Goal: Information Seeking & Learning: Compare options

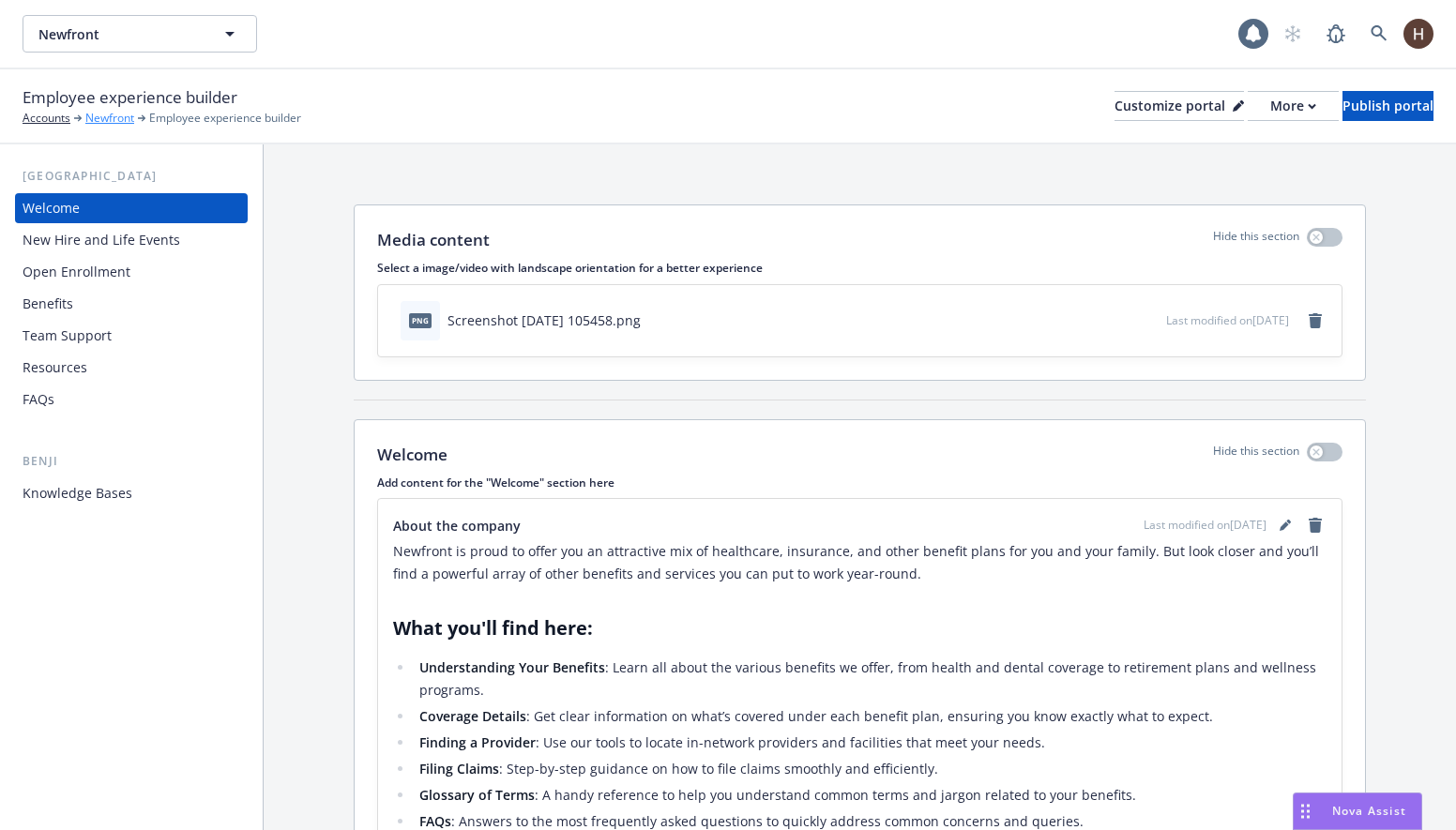
click at [121, 115] on link "Newfront" at bounding box center [109, 117] width 48 height 17
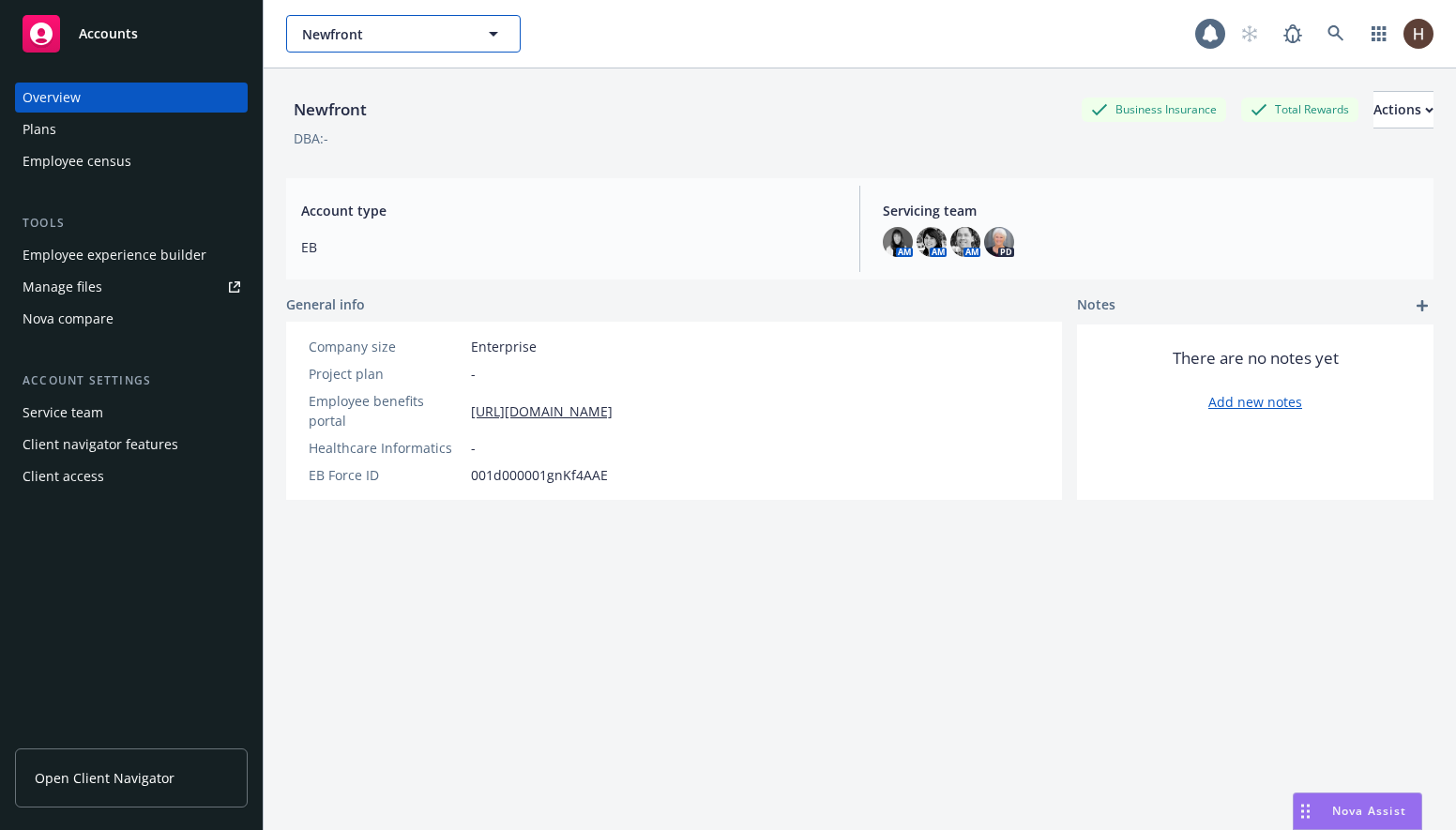
click at [419, 42] on span "Newfront" at bounding box center [382, 35] width 163 height 20
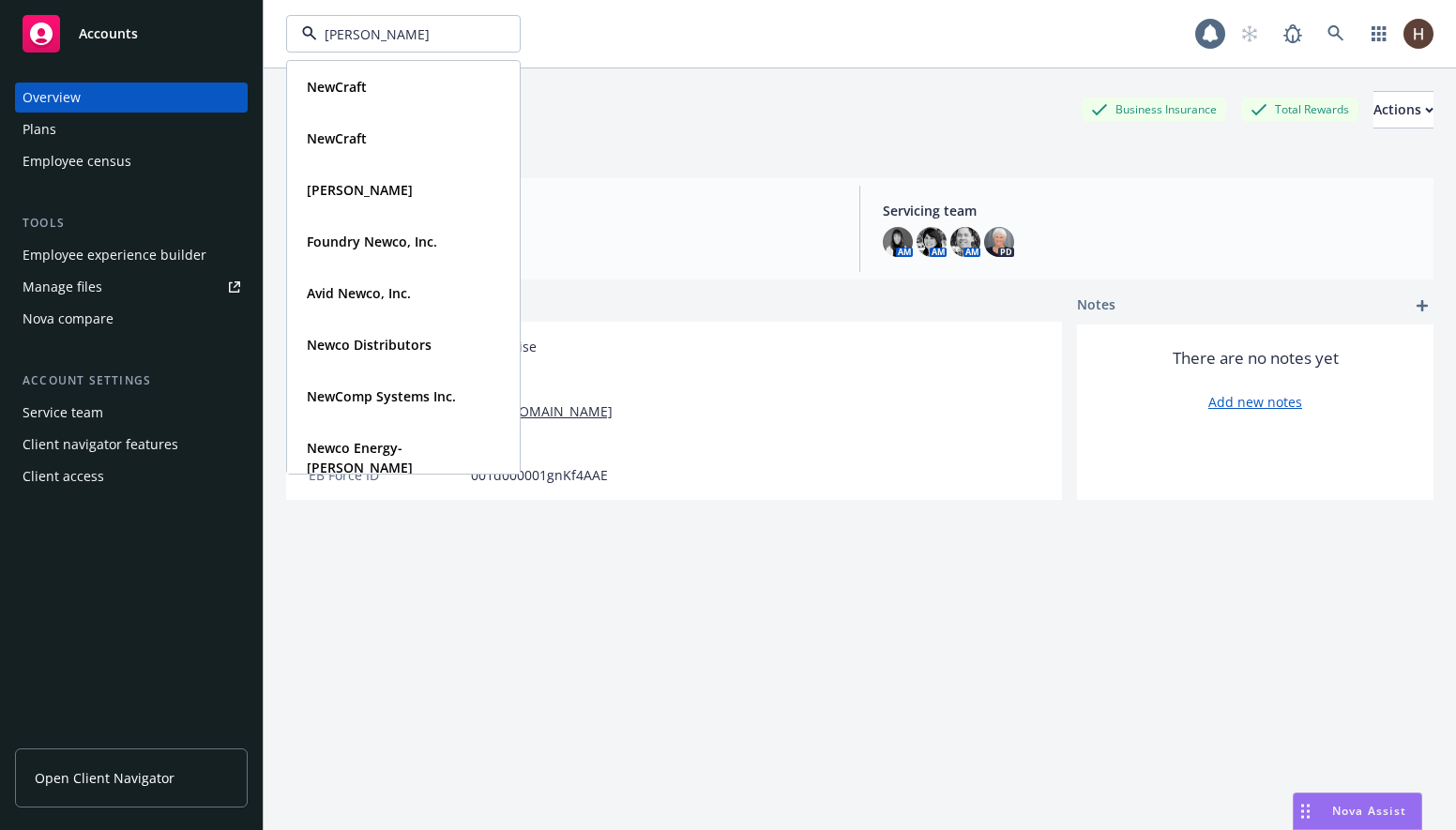
type input "newcomp"
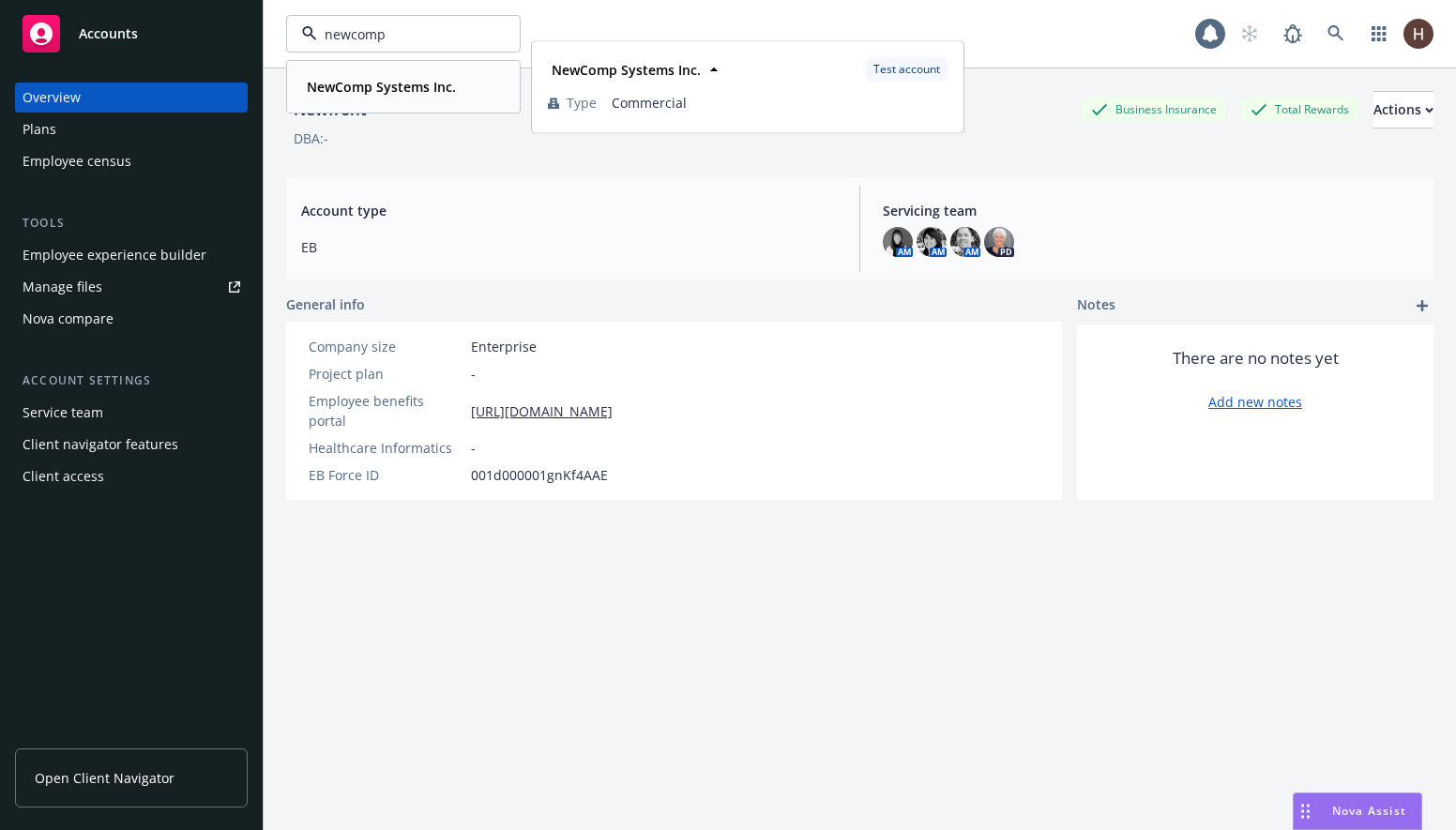
click at [414, 90] on strong "NewComp Systems Inc." at bounding box center [381, 87] width 149 height 18
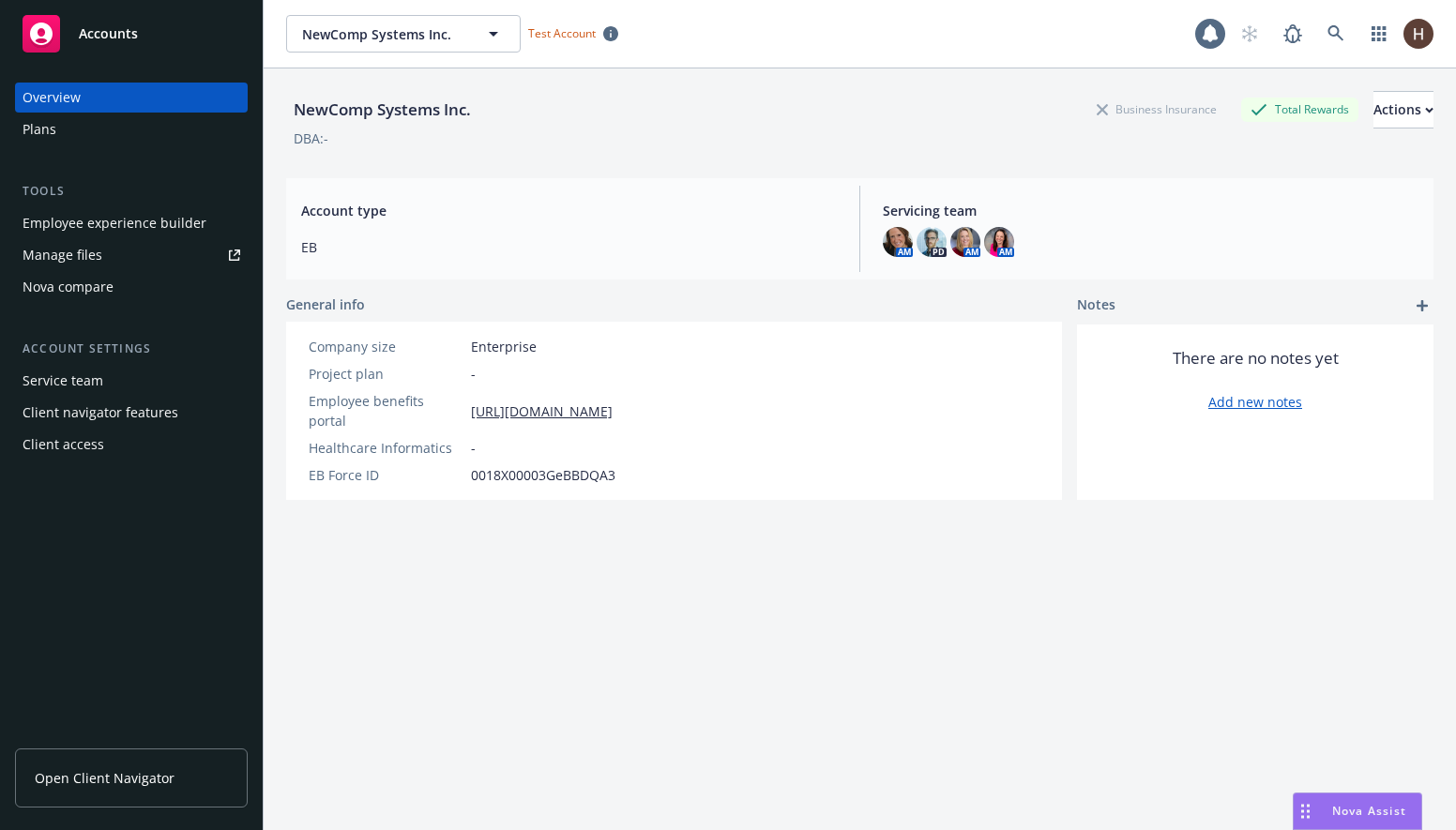
click at [117, 288] on div "Nova compare" at bounding box center [131, 287] width 218 height 30
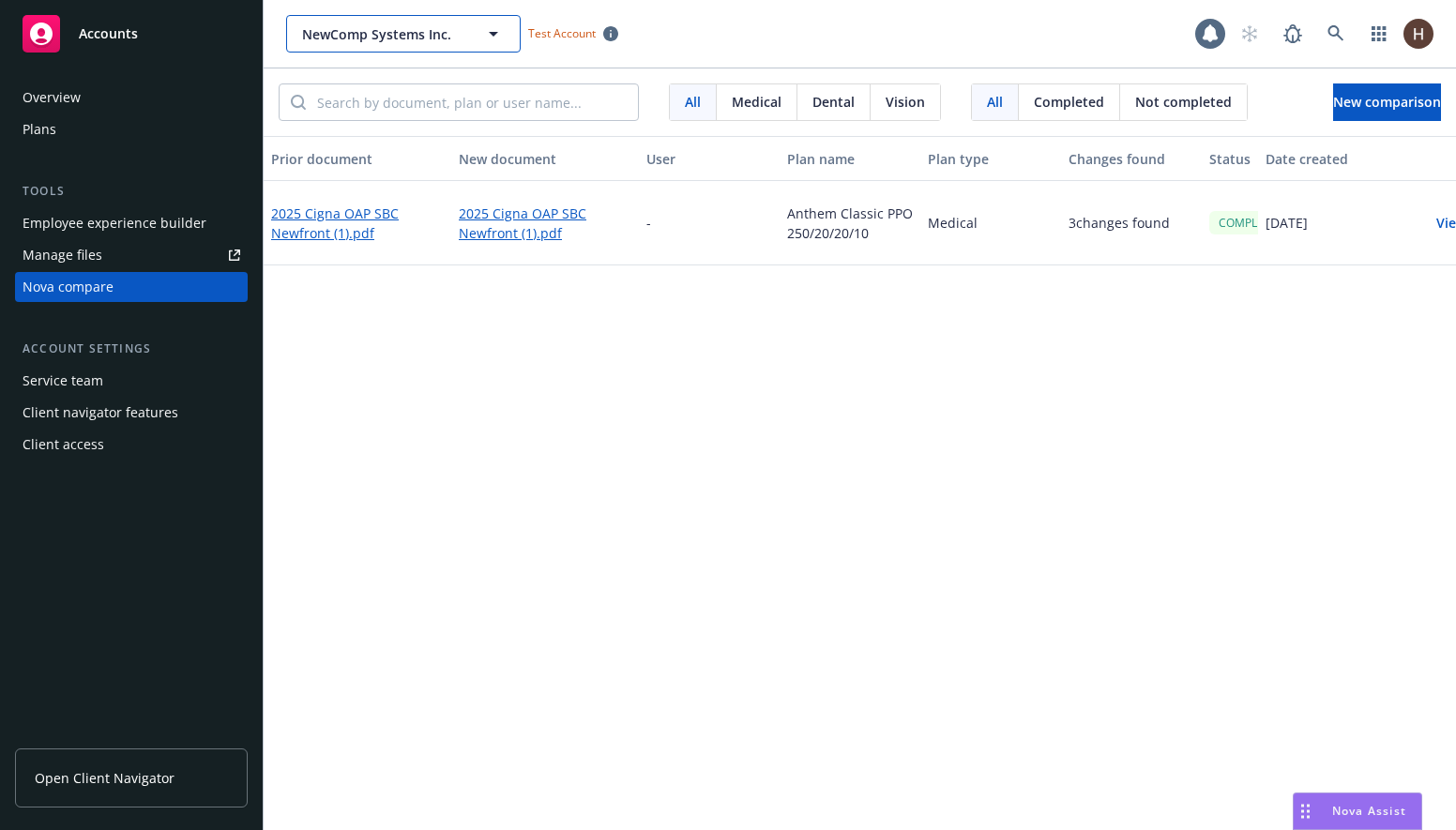
click at [378, 50] on button "NewComp Systems Inc." at bounding box center [403, 34] width 235 height 37
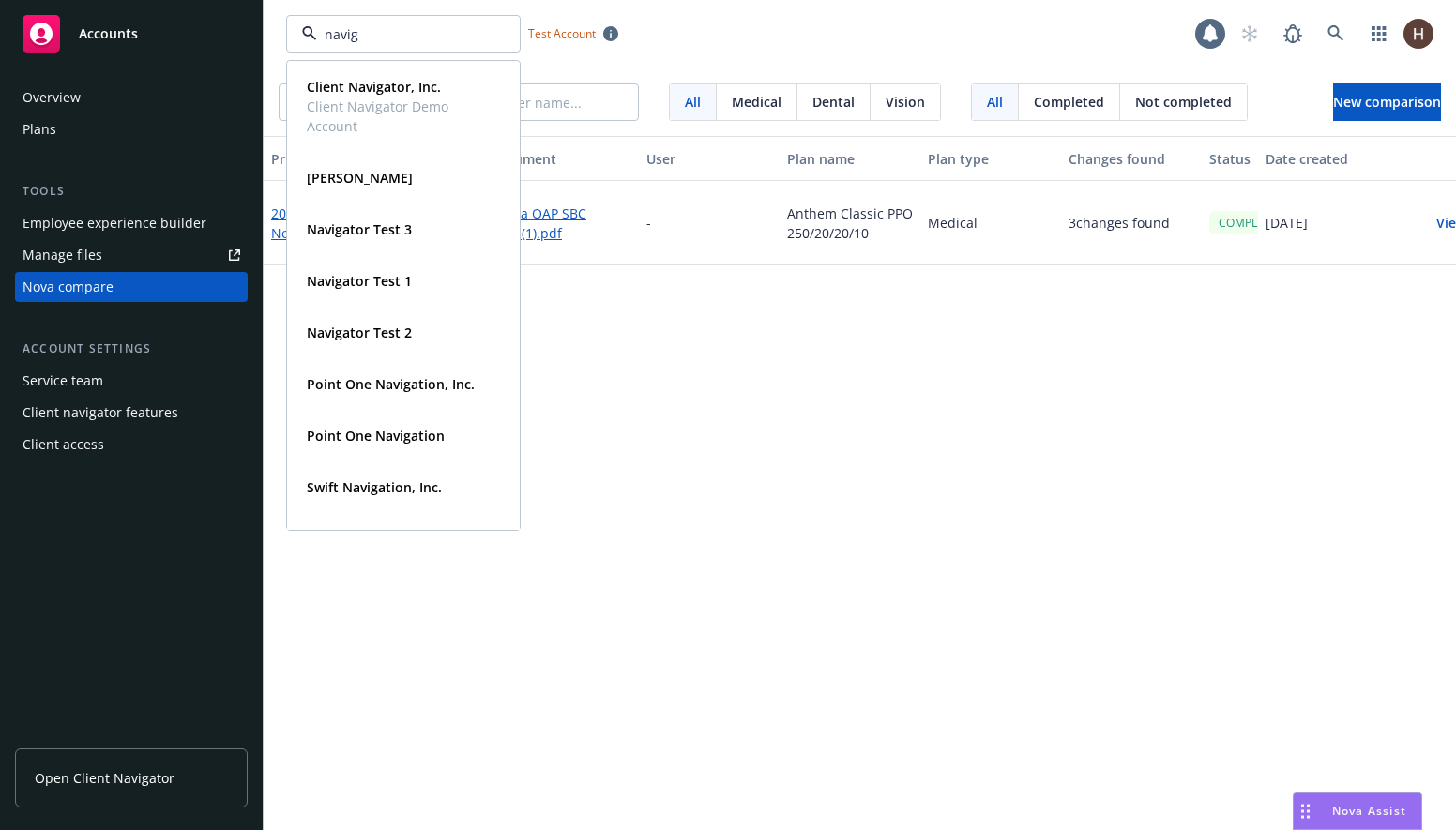
type input "naviga"
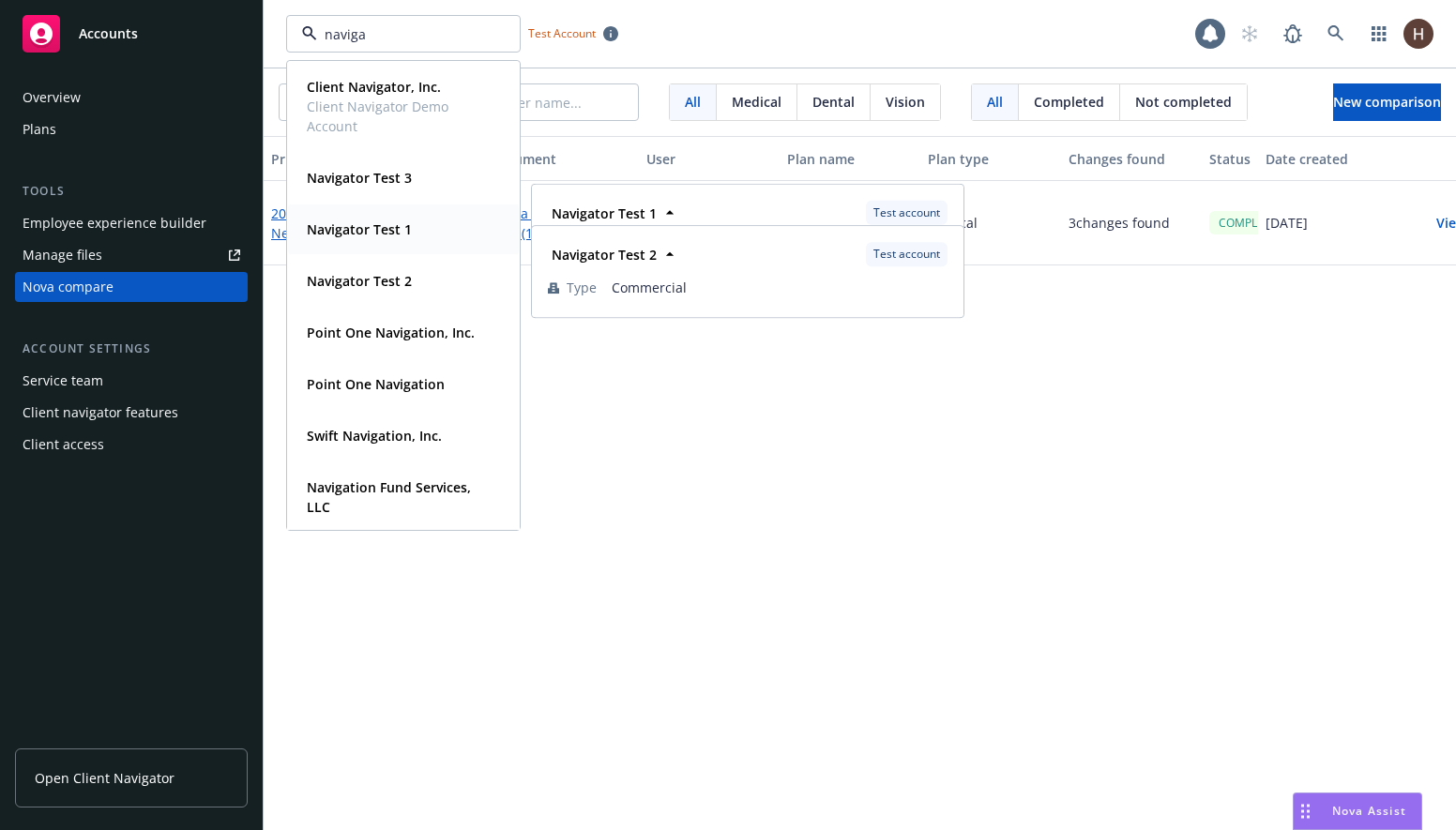
click at [425, 241] on div "Navigator Test 1" at bounding box center [403, 230] width 208 height 28
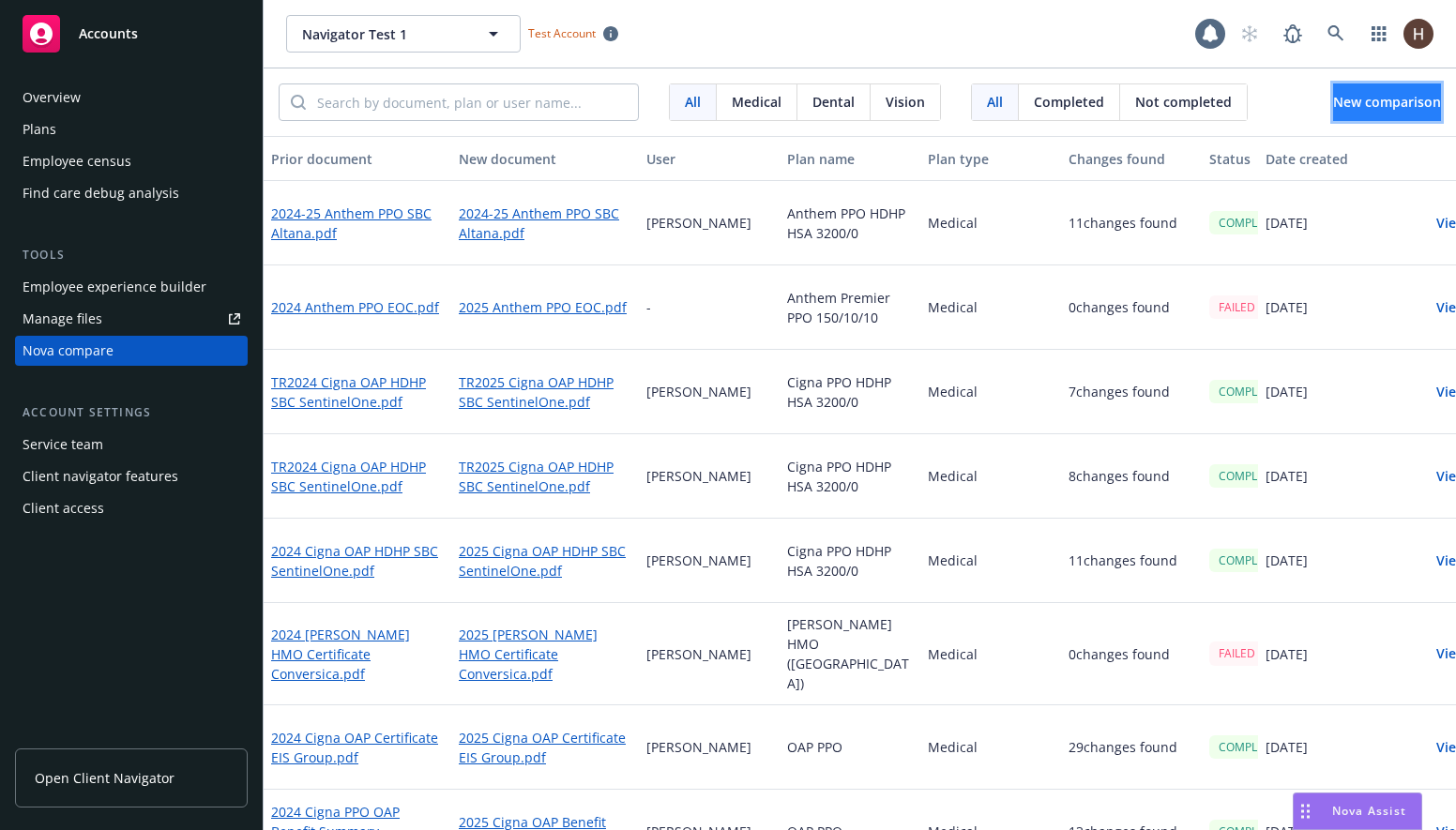
click at [1346, 112] on button "New comparison" at bounding box center [1386, 103] width 107 height 37
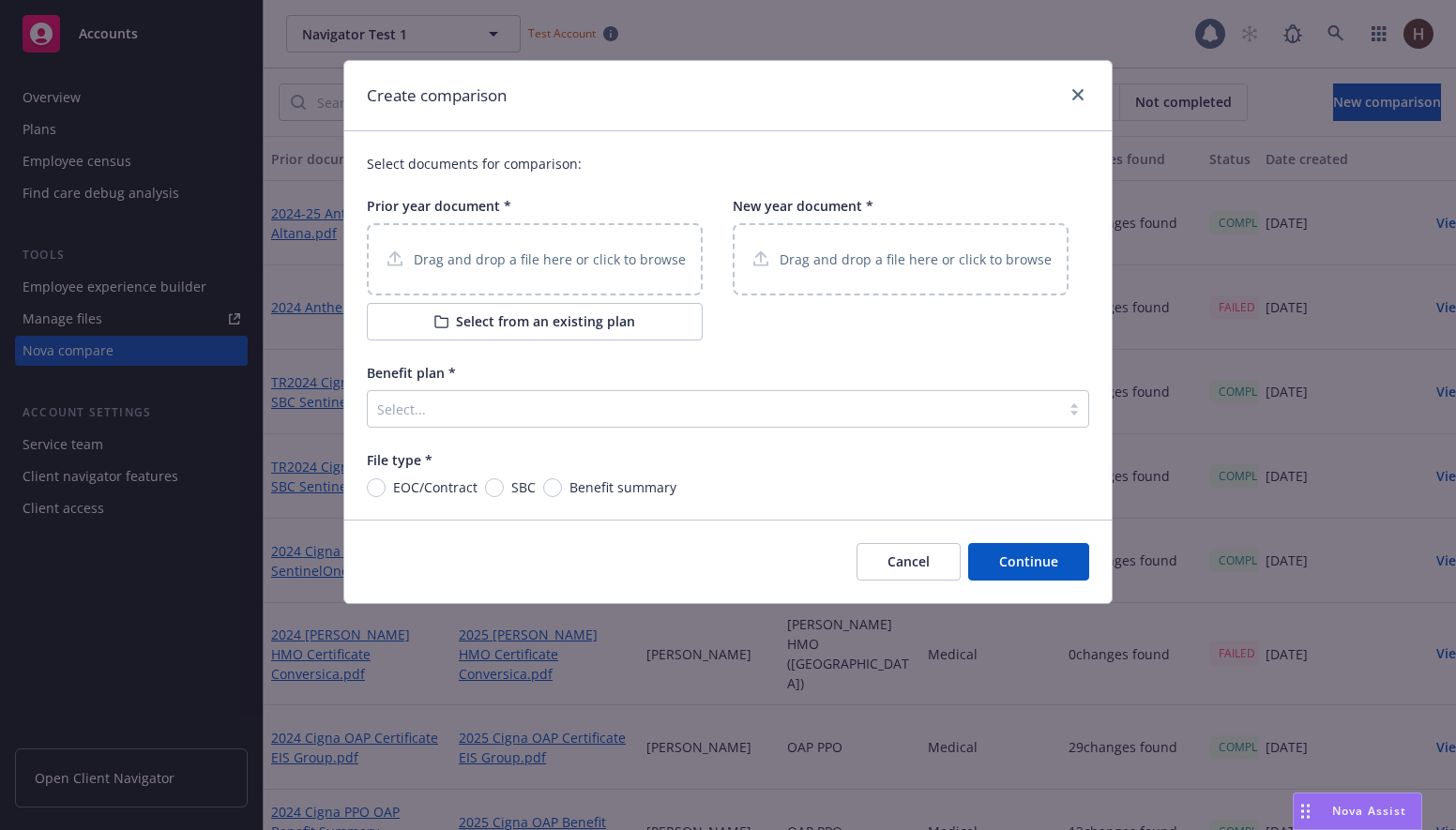
click at [665, 251] on p "Drag and drop a file here or click to browse" at bounding box center [550, 259] width 272 height 20
click at [833, 248] on div "Drag and drop a file here or click to browse" at bounding box center [900, 259] width 302 height 24
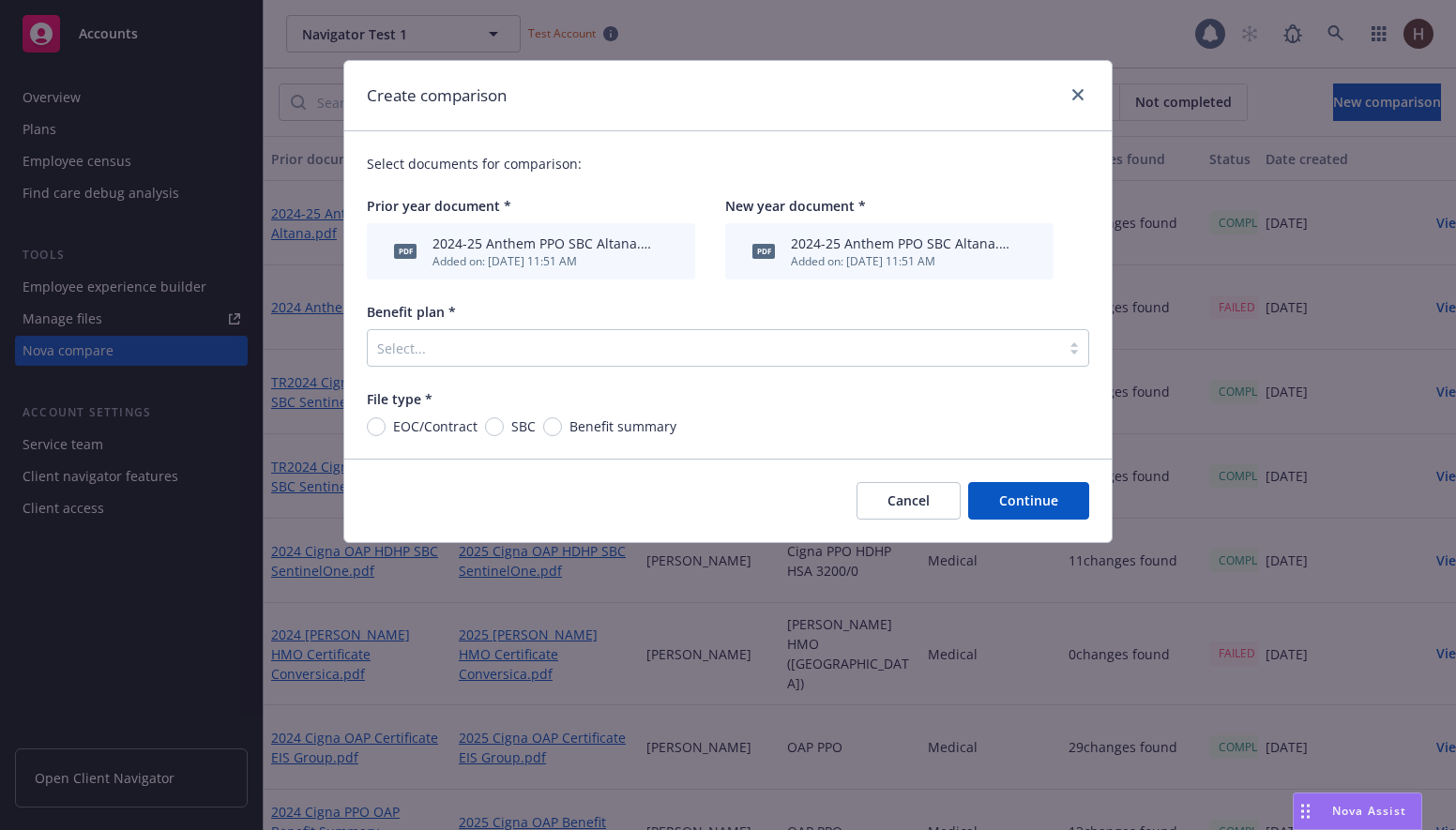
click at [442, 447] on div "Select documents for comparison: Prior year document * pdf 2024-25 Anthem PPO S…" at bounding box center [728, 295] width 767 height 327
click at [448, 432] on span "EOC/Contract" at bounding box center [436, 426] width 85 height 20
click at [385, 432] on input "EOC/Contract" at bounding box center [376, 426] width 19 height 19
radio input "true"
click at [561, 358] on div at bounding box center [714, 348] width 673 height 23
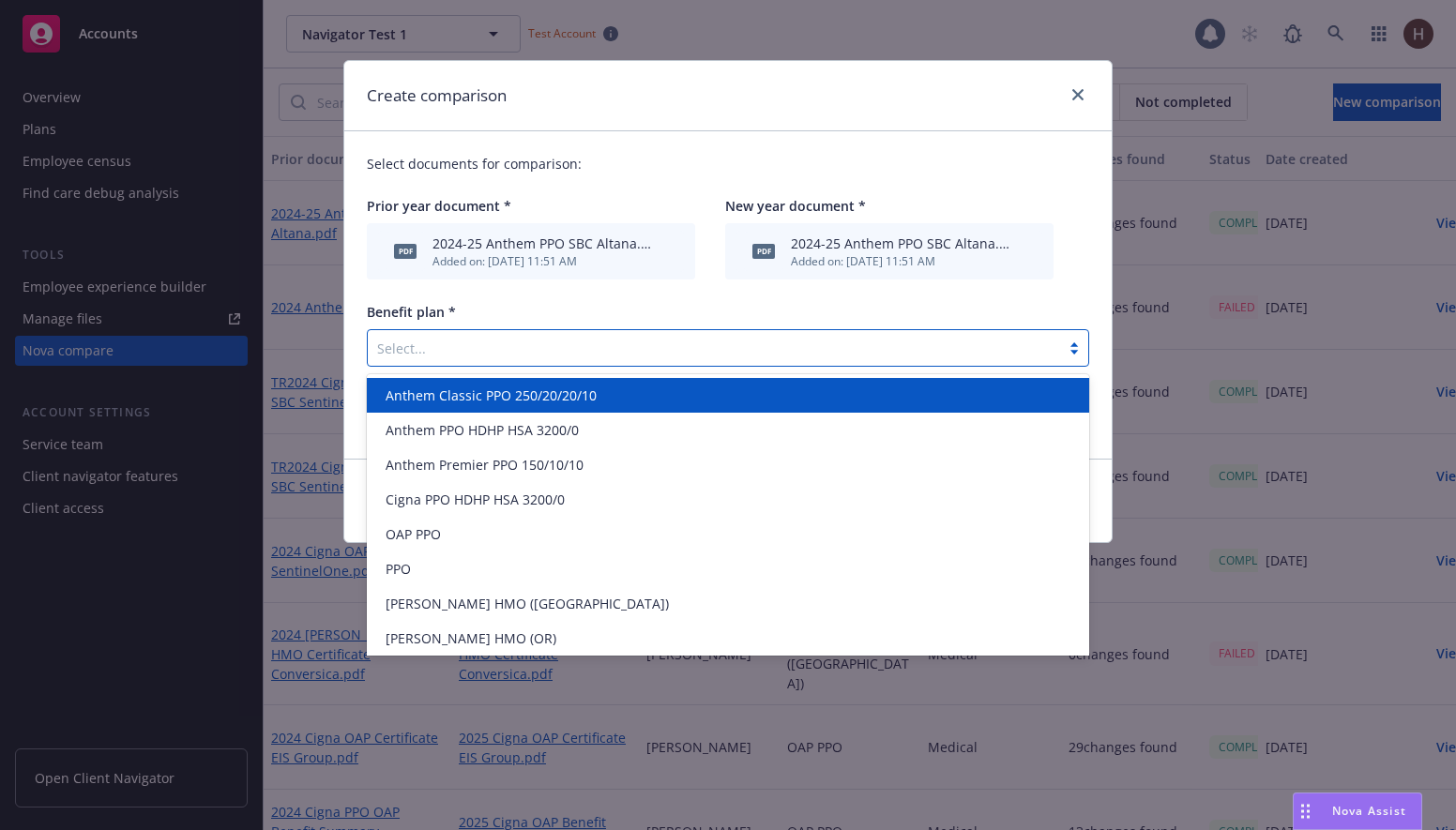
click at [523, 402] on span "Anthem Classic PPO 250/20/20/10" at bounding box center [491, 395] width 211 height 20
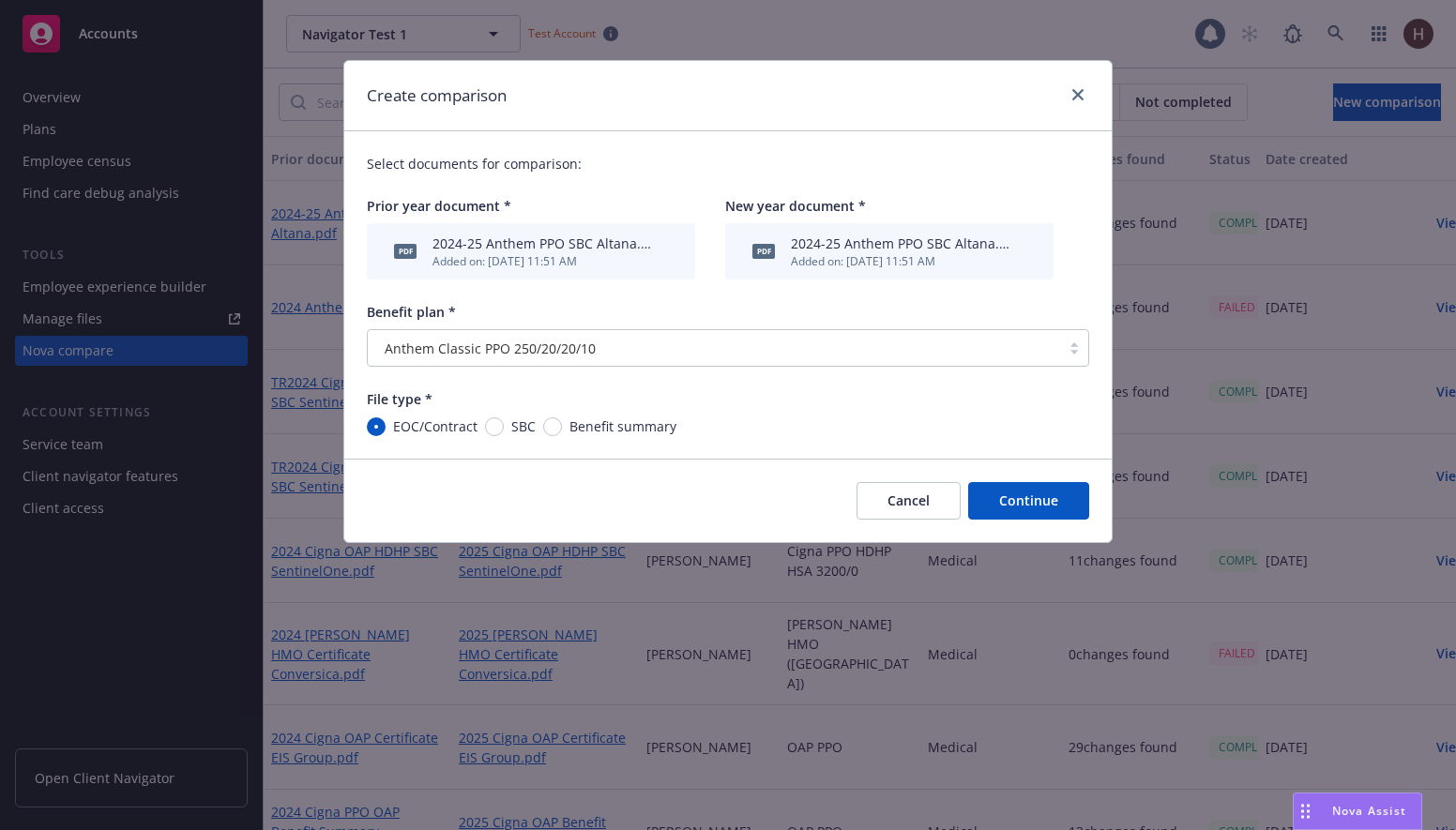
click at [504, 418] on span "SBC" at bounding box center [520, 426] width 32 height 20
click at [502, 418] on input "SBC" at bounding box center [494, 426] width 19 height 19
radio input "true"
click at [1067, 513] on button "Continue" at bounding box center [1028, 501] width 121 height 37
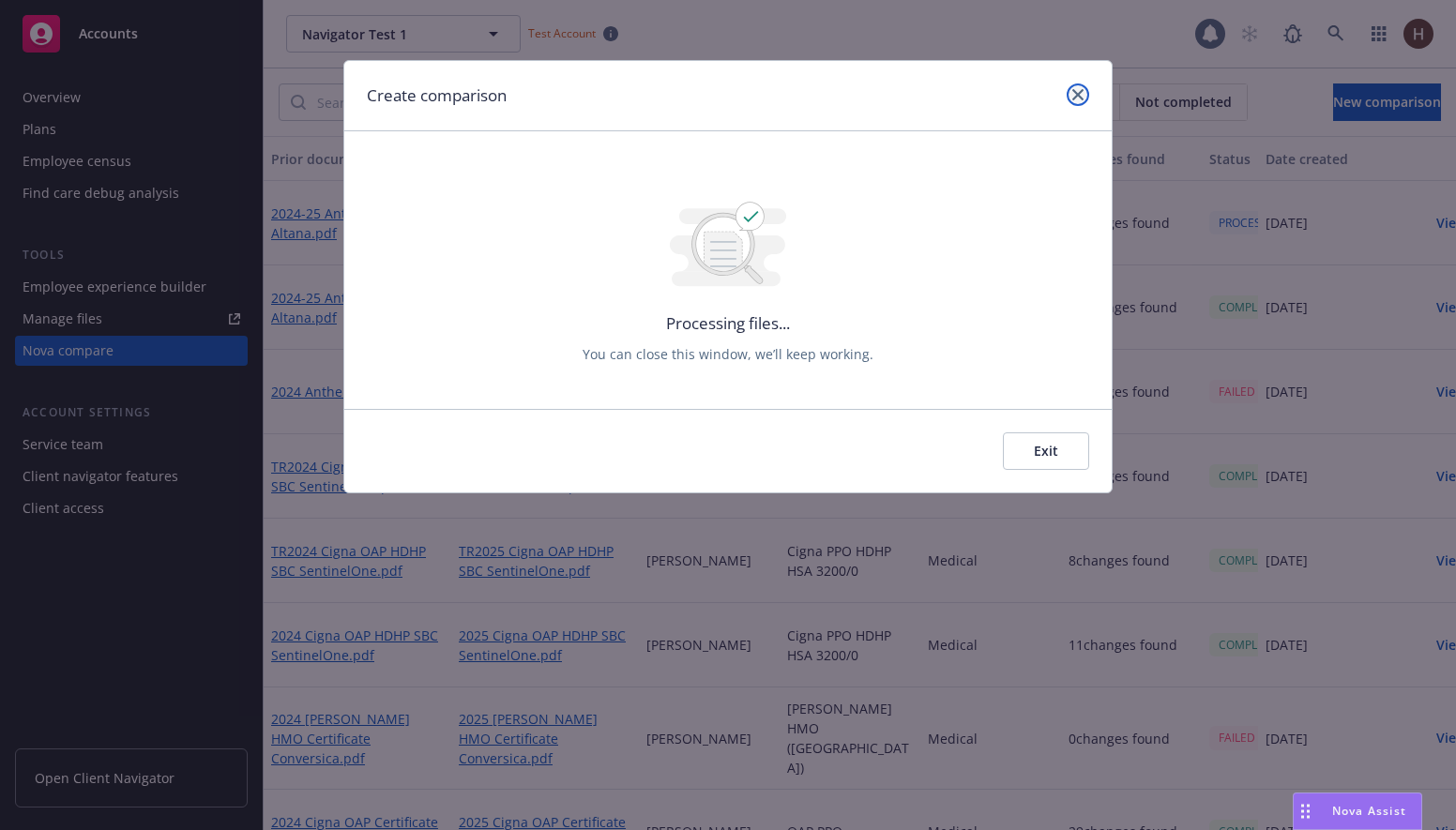
click at [1078, 95] on icon "close" at bounding box center [1077, 94] width 11 height 11
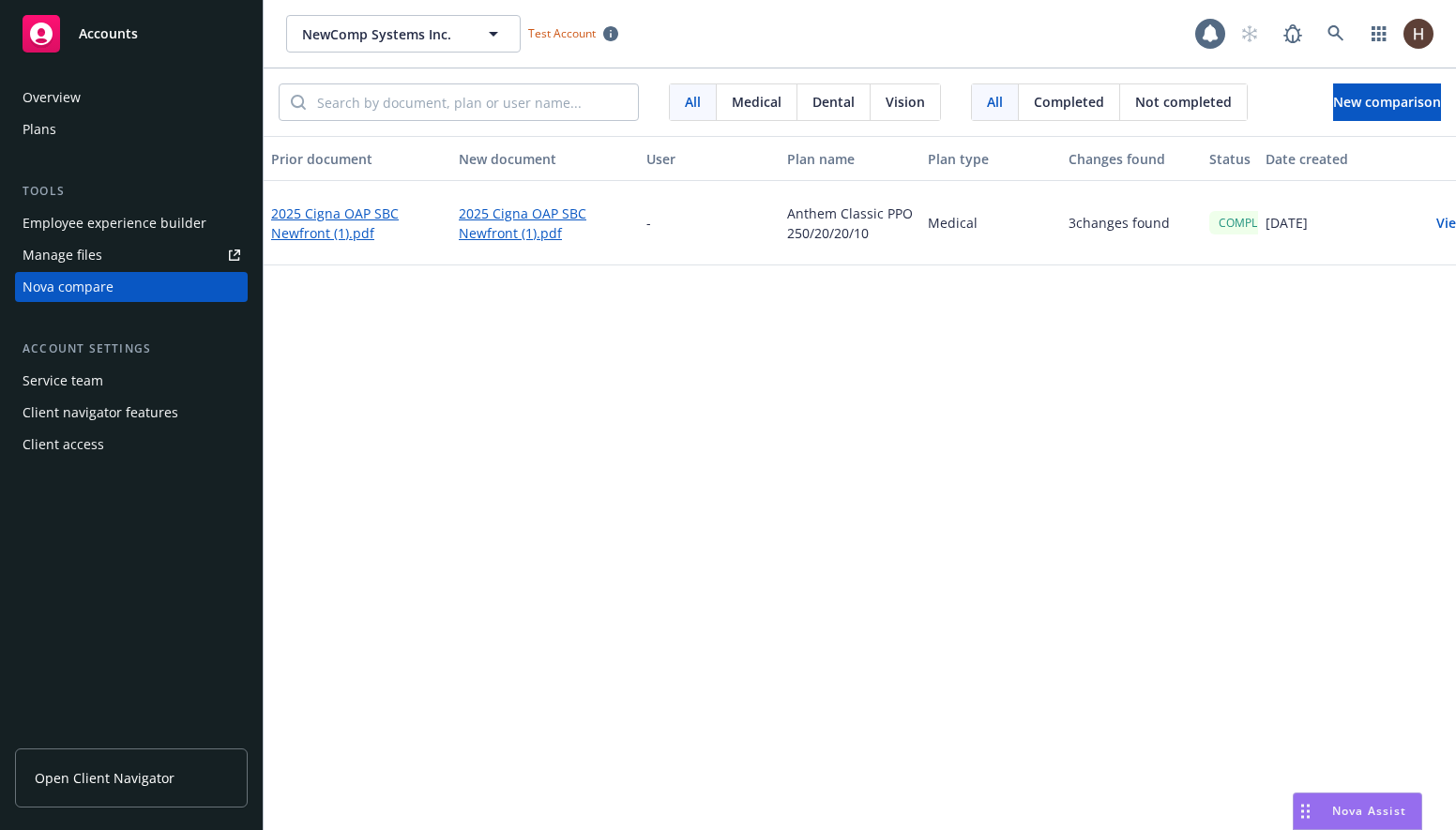
scroll to position [0, 84]
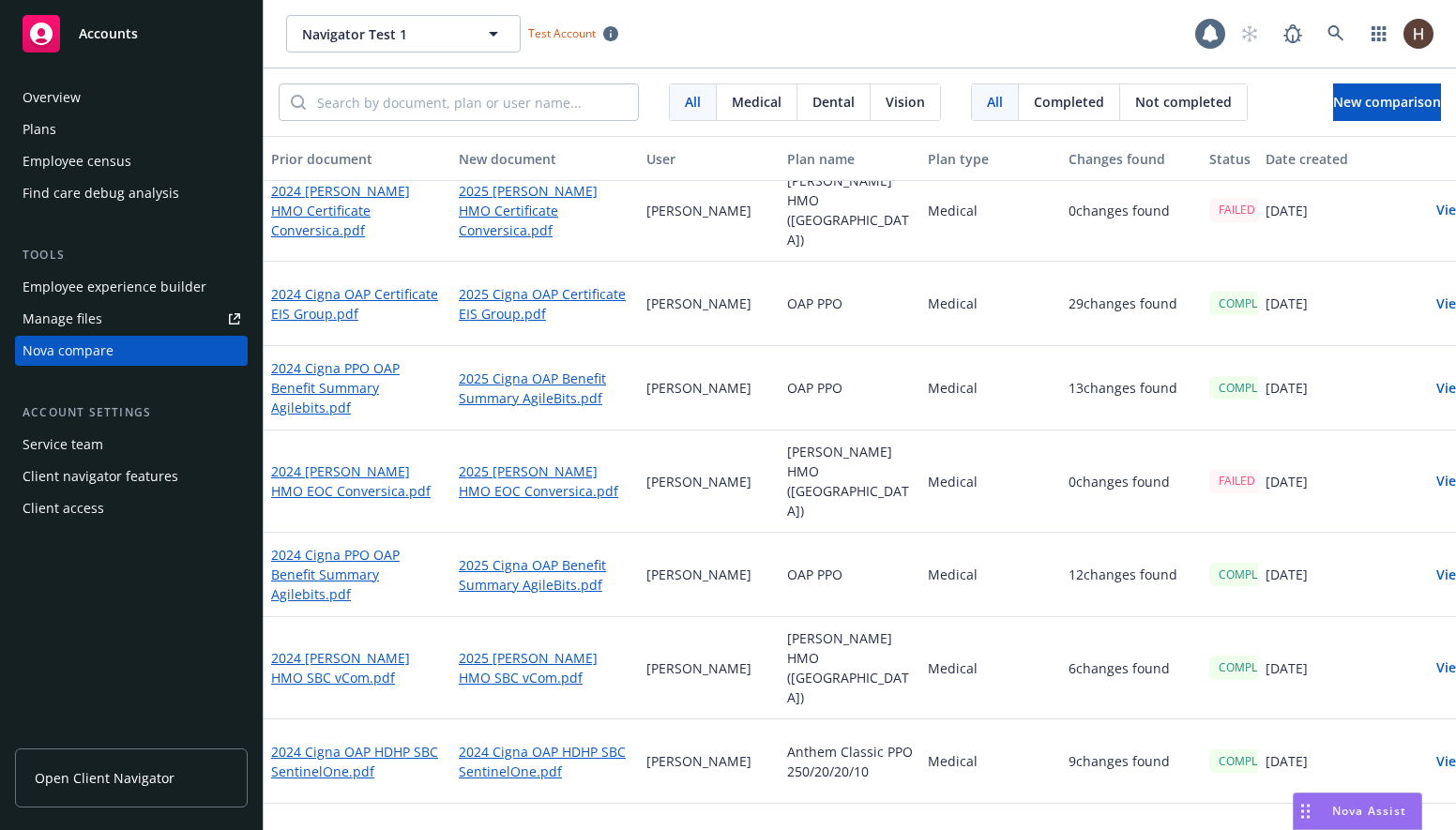
scroll to position [18, 0]
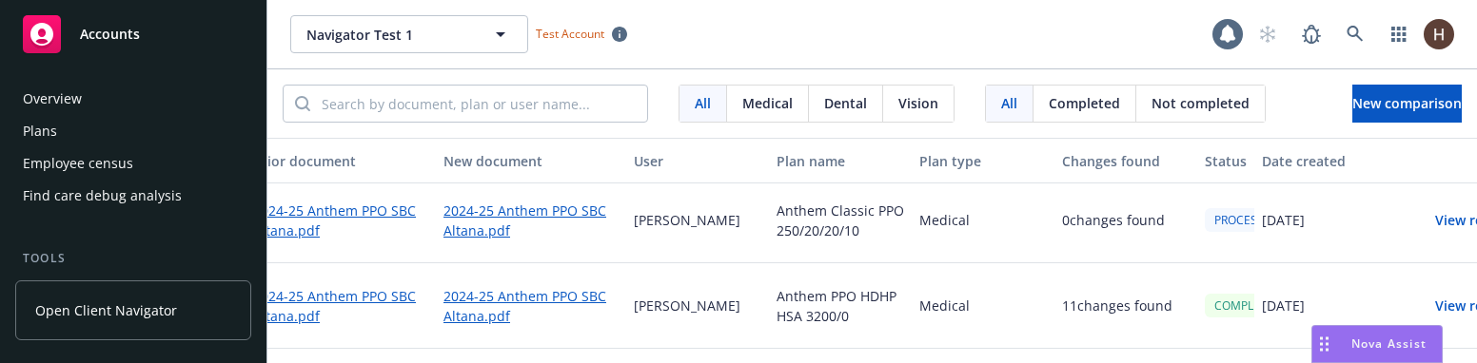
scroll to position [6, 0]
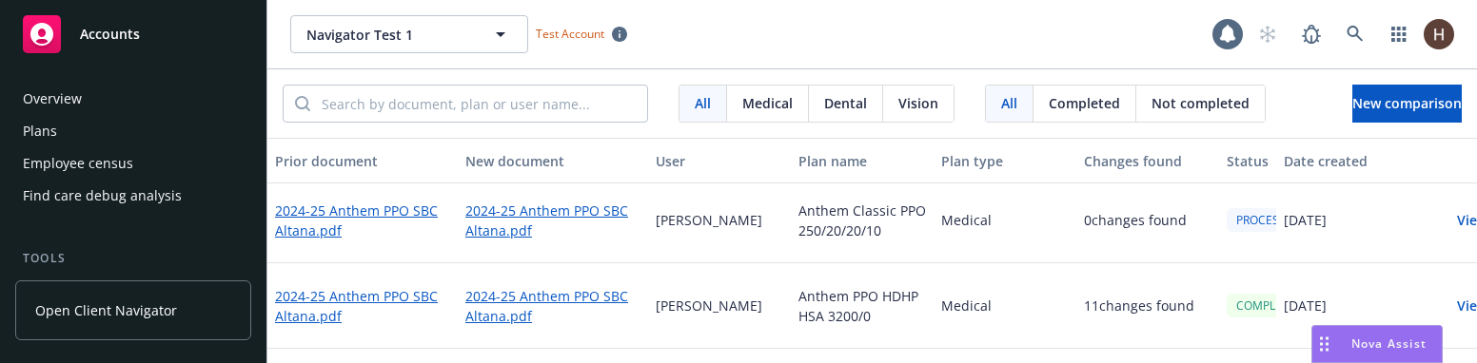
click at [295, 340] on div "2024-25 Anthem PPO SBC Altana.pdf" at bounding box center [362, 307] width 190 height 86
click at [1256, 221] on div "FAILED" at bounding box center [1255, 220] width 56 height 24
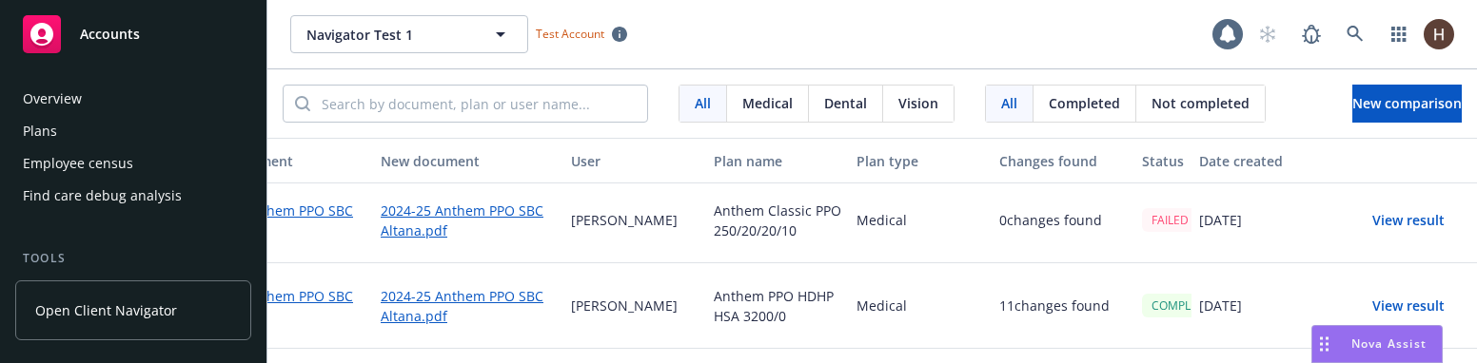
scroll to position [7, 0]
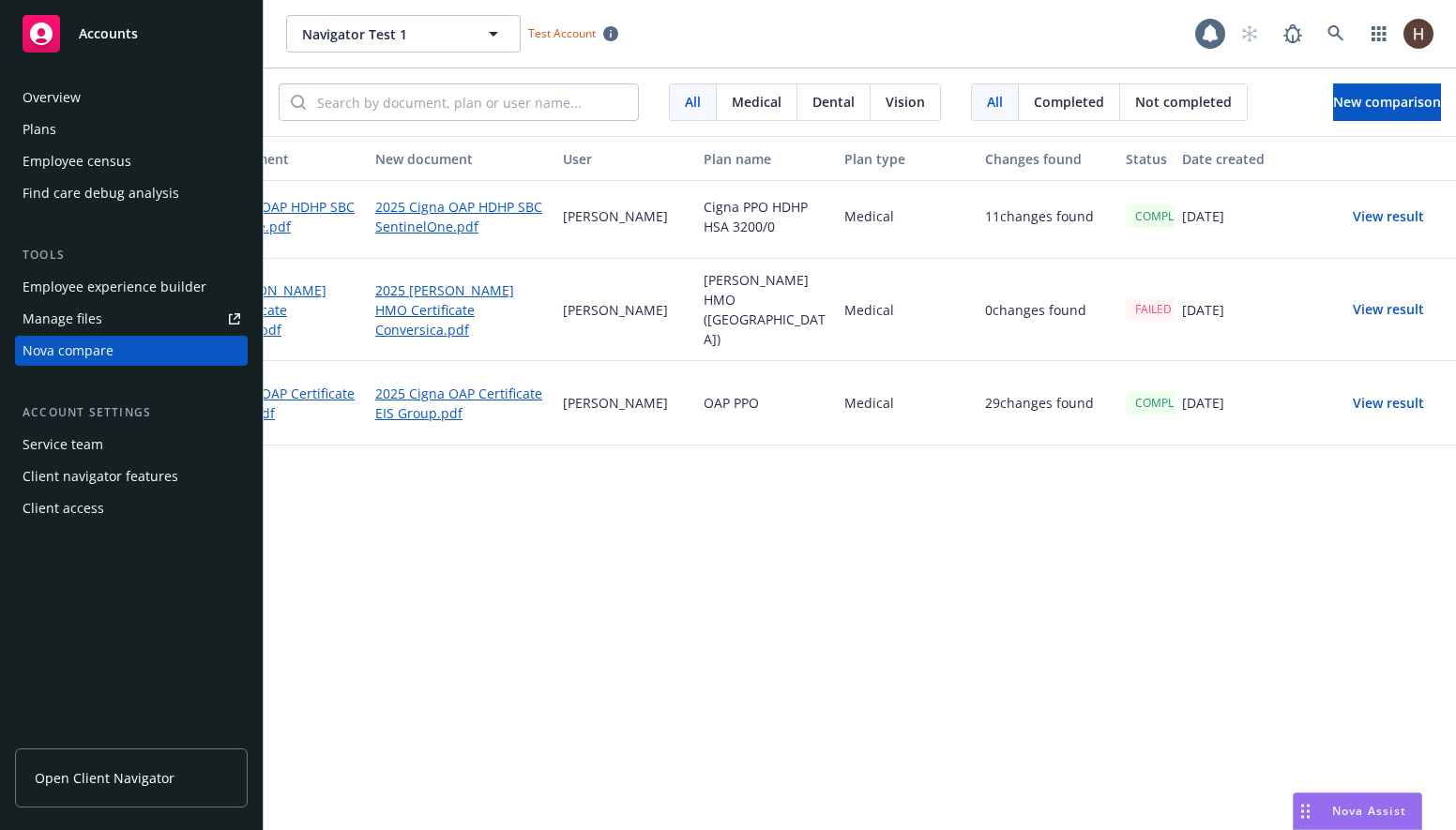
scroll to position [19, 84]
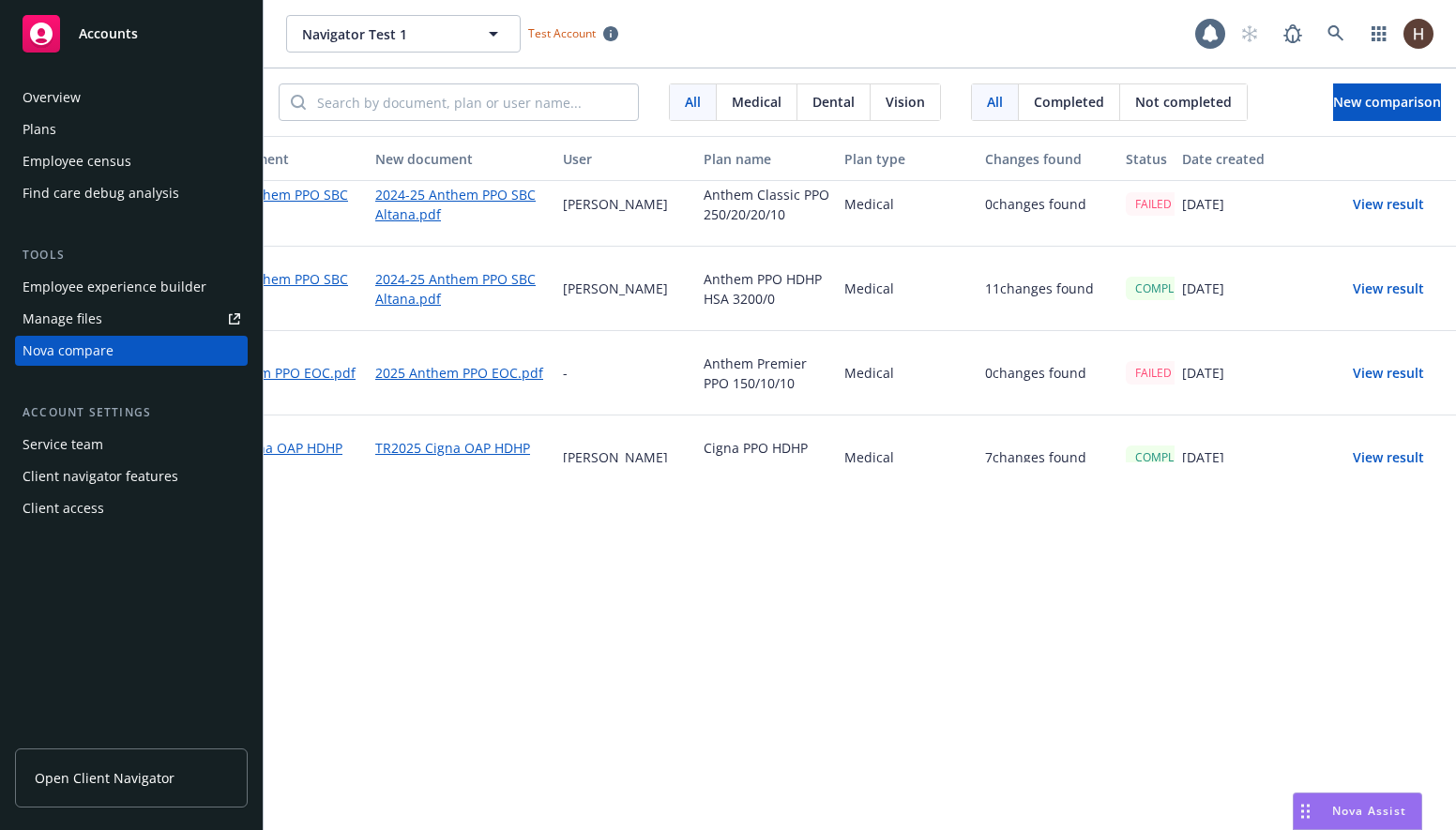
click at [1389, 200] on button "View result" at bounding box center [1388, 204] width 131 height 37
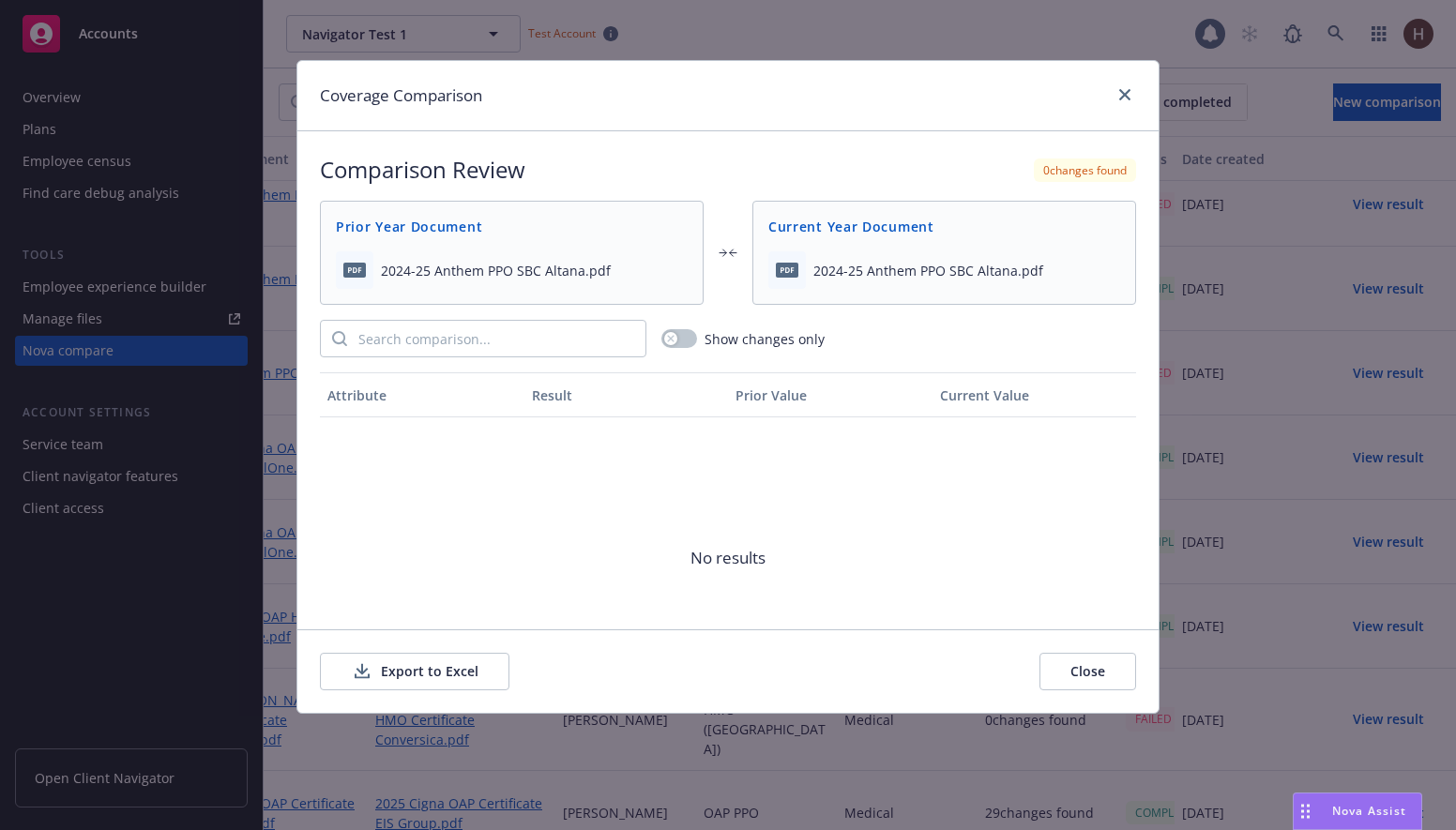
click at [1120, 81] on div "Coverage Comparison" at bounding box center [728, 96] width 862 height 70
click at [1121, 89] on icon "close" at bounding box center [1124, 94] width 11 height 11
